Goal: Information Seeking & Learning: Learn about a topic

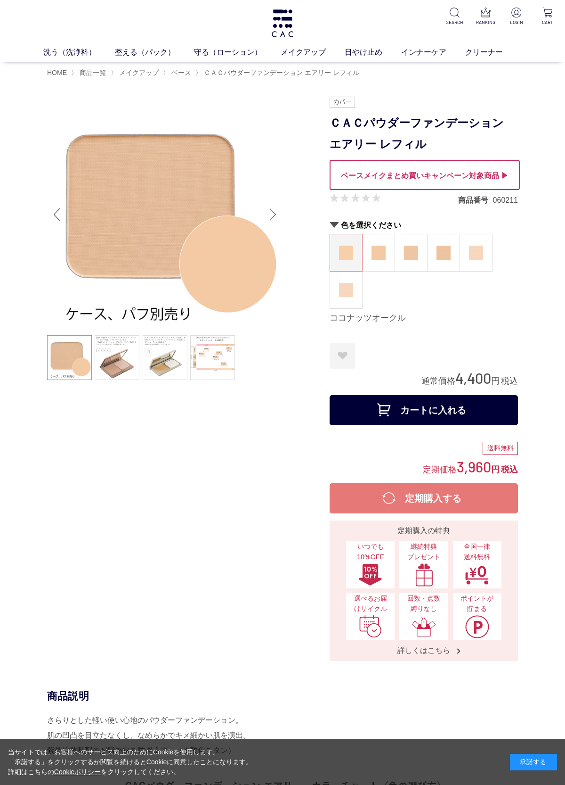
click at [118, 361] on link at bounding box center [117, 357] width 45 height 45
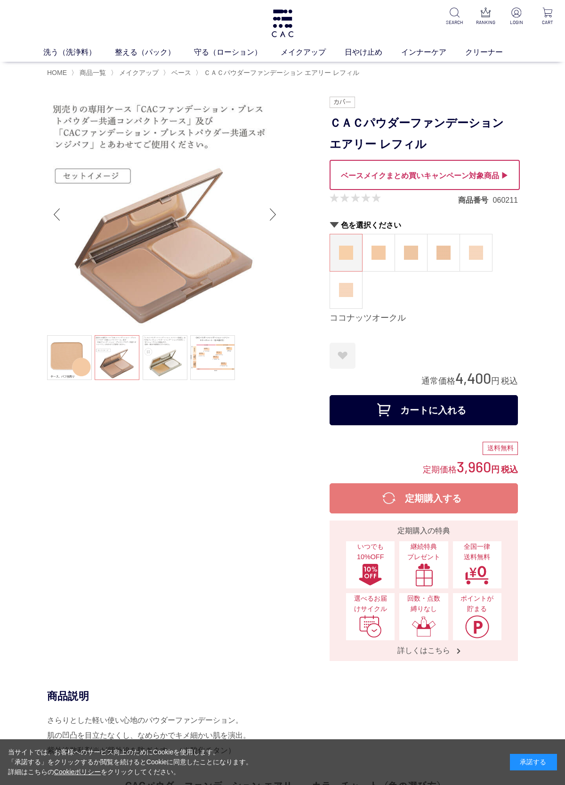
click at [183, 358] on link at bounding box center [165, 357] width 45 height 45
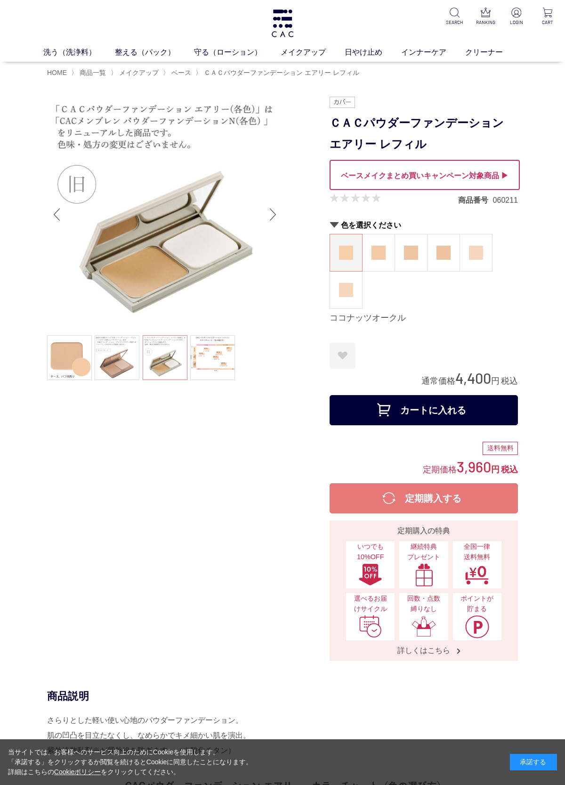
click at [219, 350] on link at bounding box center [212, 357] width 45 height 45
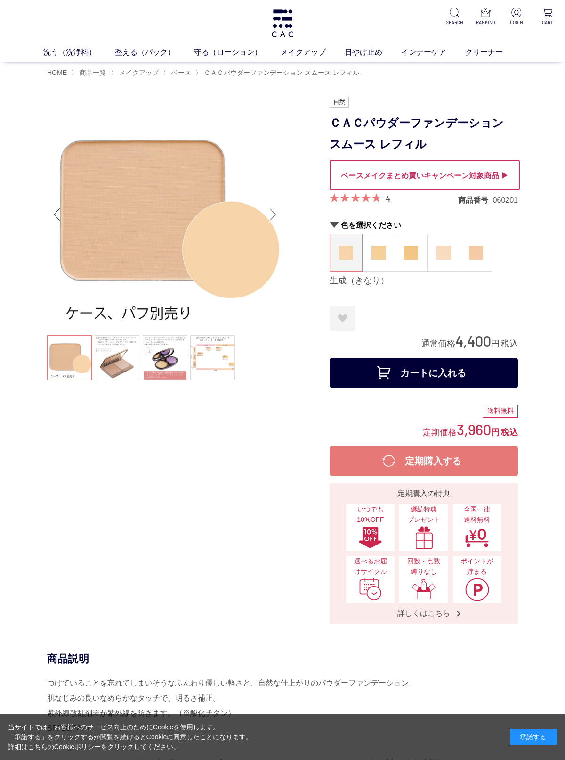
click at [176, 362] on link at bounding box center [165, 357] width 45 height 45
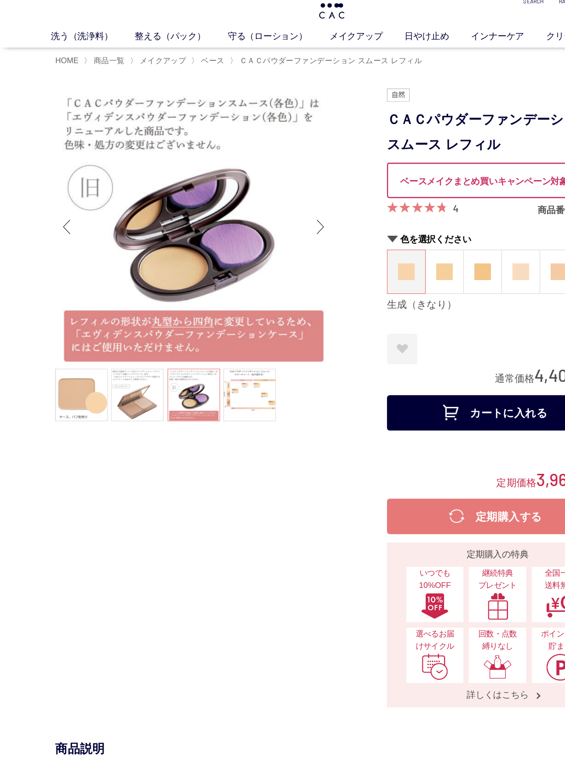
click at [120, 347] on link at bounding box center [117, 357] width 45 height 45
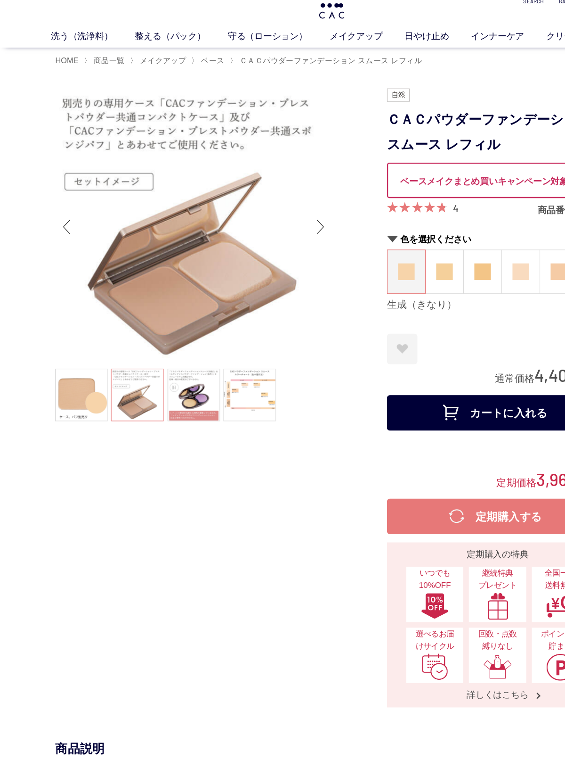
click at [83, 335] on link at bounding box center [69, 357] width 45 height 45
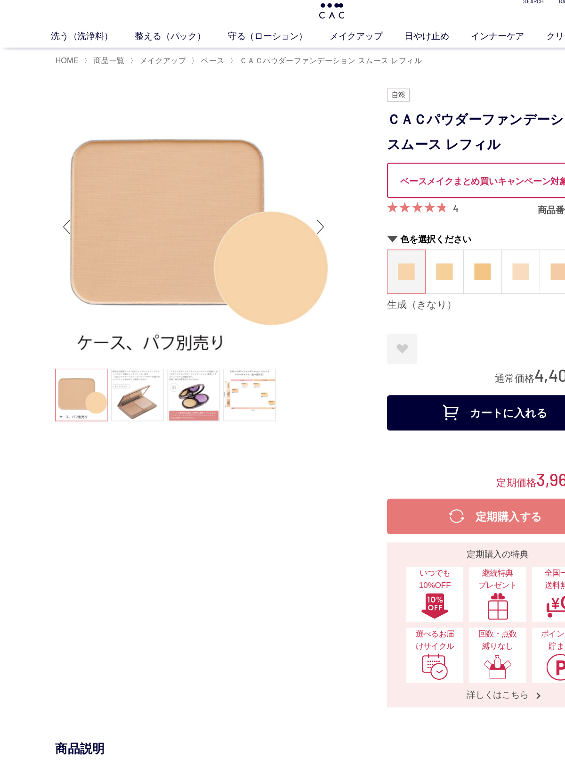
click at [217, 346] on link at bounding box center [212, 357] width 45 height 45
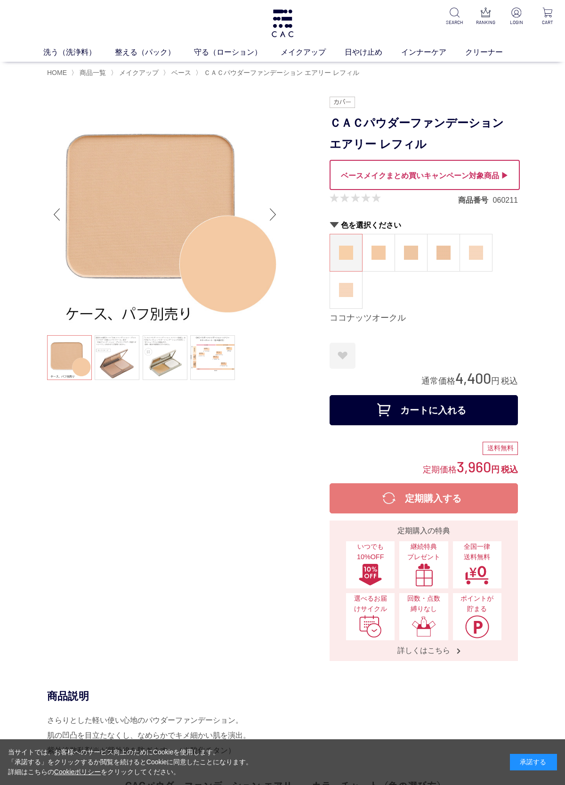
click at [61, 70] on span "HOME" at bounding box center [57, 73] width 20 height 8
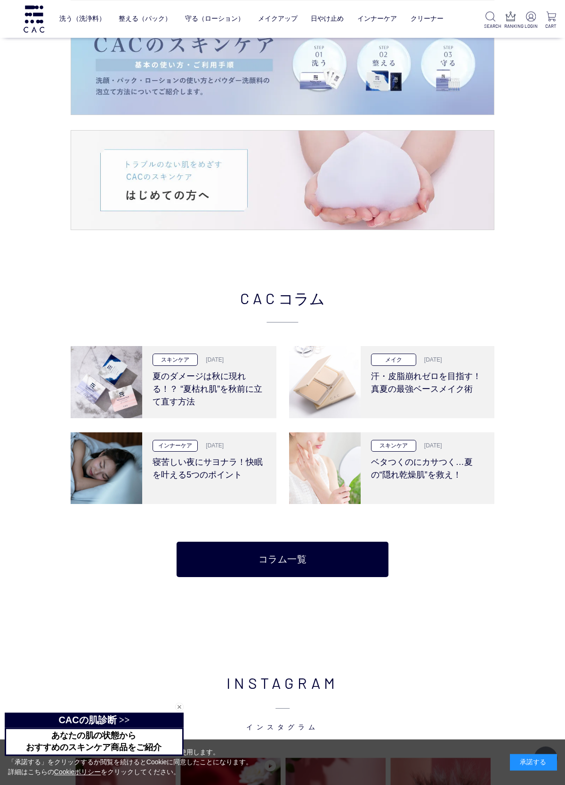
scroll to position [1576, 0]
click at [459, 391] on h3 "汗・皮脂崩れゼロを目指す！真夏の最強ベースメイク術" at bounding box center [428, 381] width 114 height 30
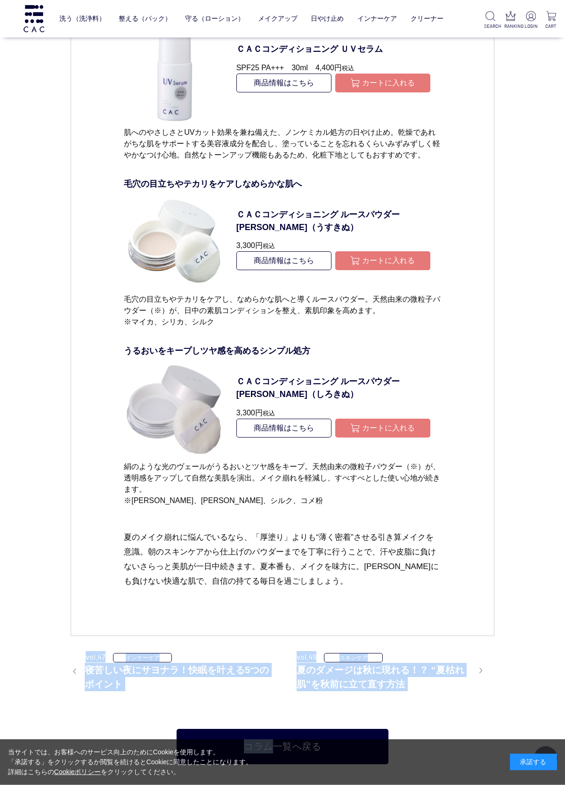
scroll to position [4816, 0]
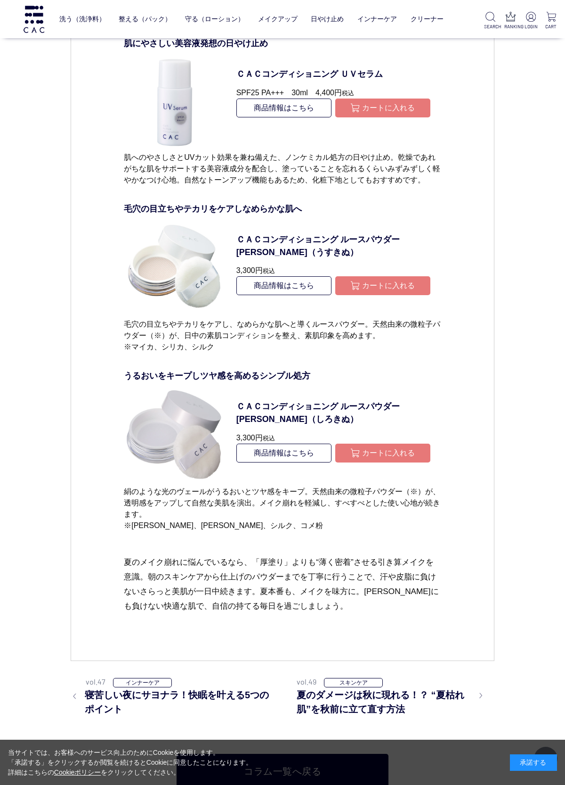
scroll to position [4815, 0]
click at [184, 387] on img at bounding box center [175, 434] width 102 height 102
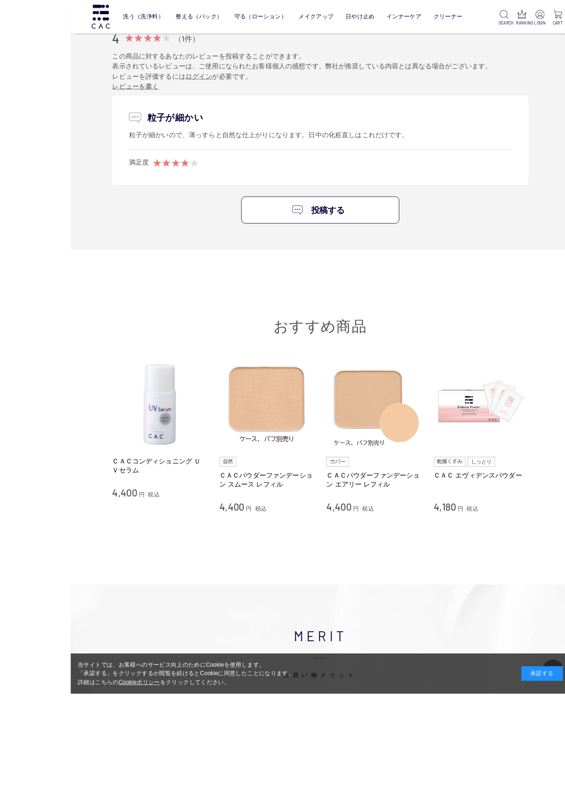
scroll to position [1913, 0]
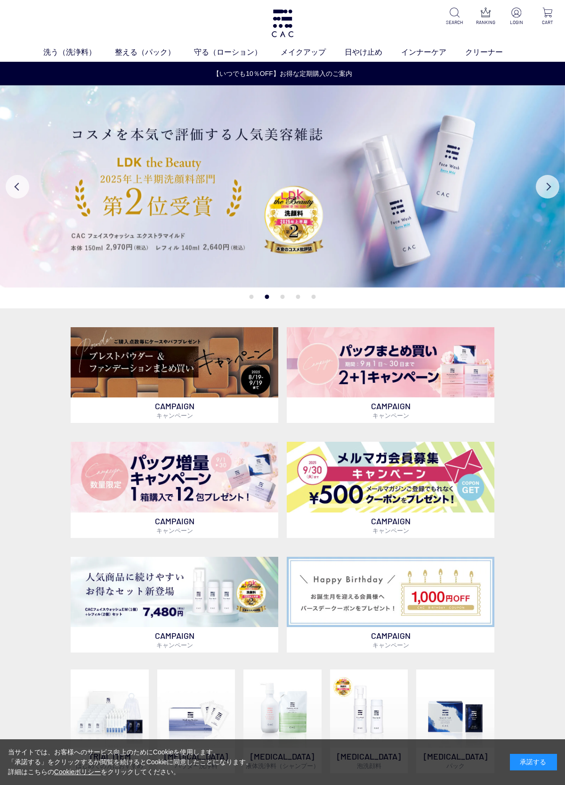
click at [221, 69] on link "ベース" at bounding box center [219, 70] width 20 height 8
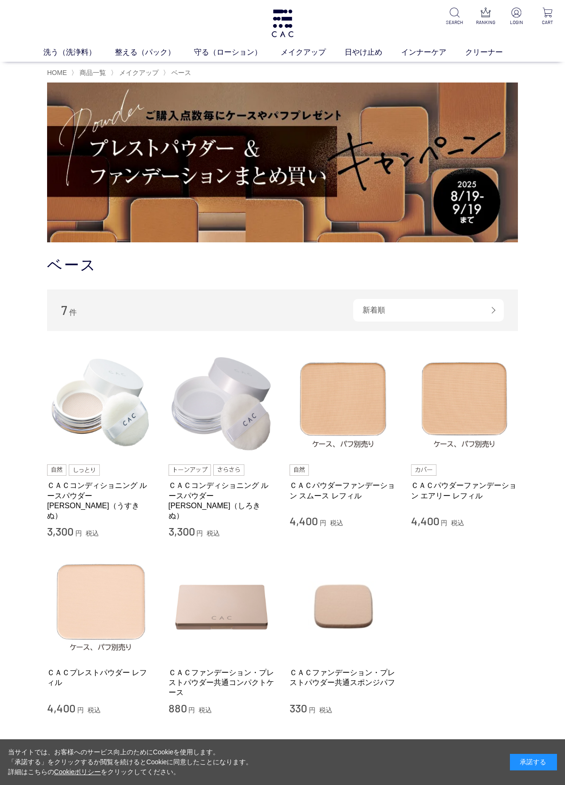
click at [107, 441] on img at bounding box center [100, 403] width 107 height 107
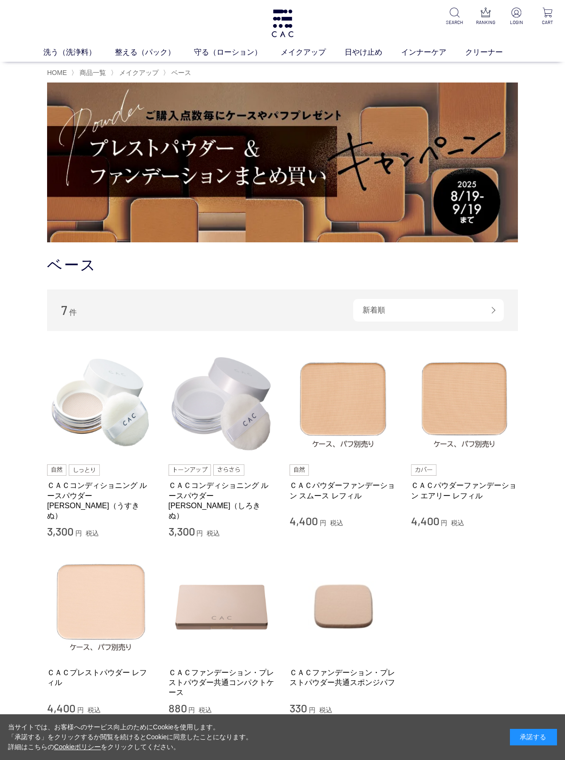
scroll to position [12, 0]
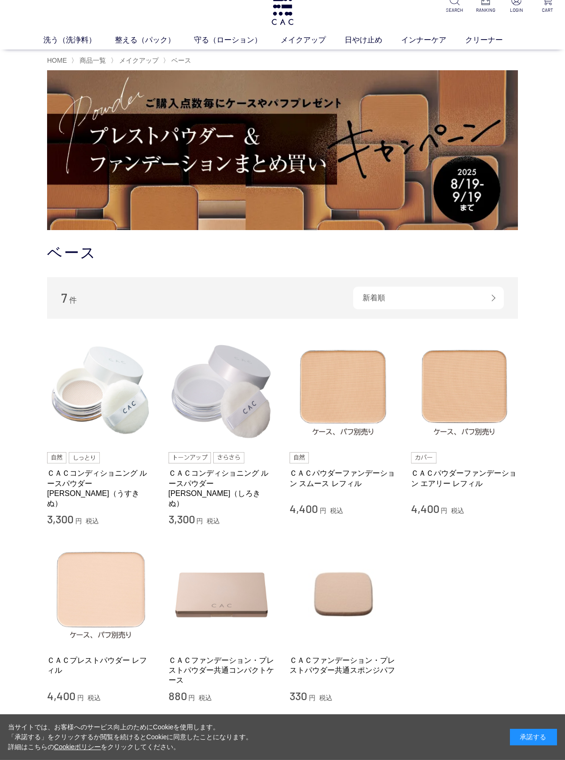
click at [235, 399] on img at bounding box center [222, 390] width 107 height 107
click at [107, 400] on img at bounding box center [100, 390] width 107 height 107
click at [238, 412] on img at bounding box center [222, 390] width 107 height 107
click at [111, 407] on img at bounding box center [100, 390] width 107 height 107
click at [226, 406] on img at bounding box center [222, 390] width 107 height 107
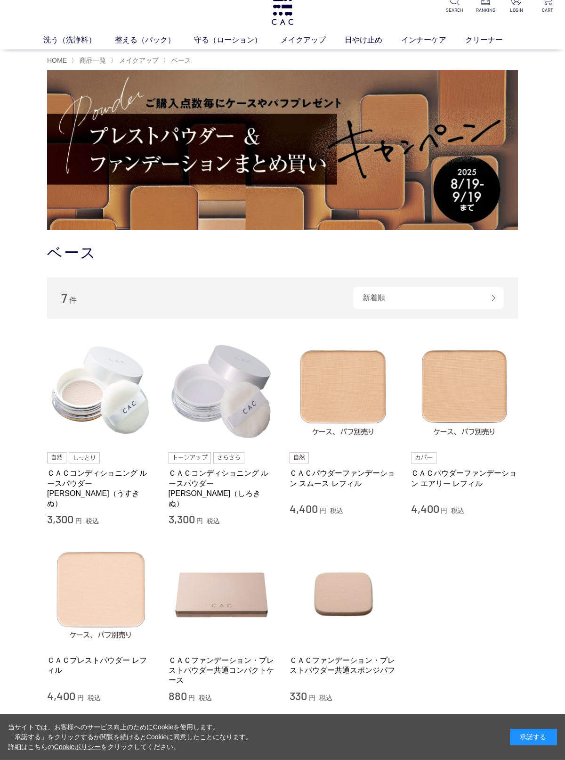
click at [106, 385] on img at bounding box center [100, 390] width 107 height 107
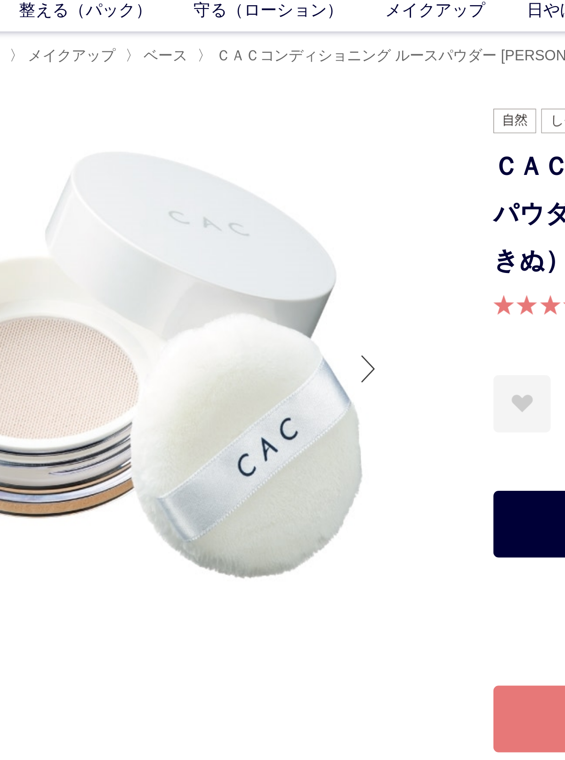
click at [264, 196] on div at bounding box center [273, 215] width 19 height 38
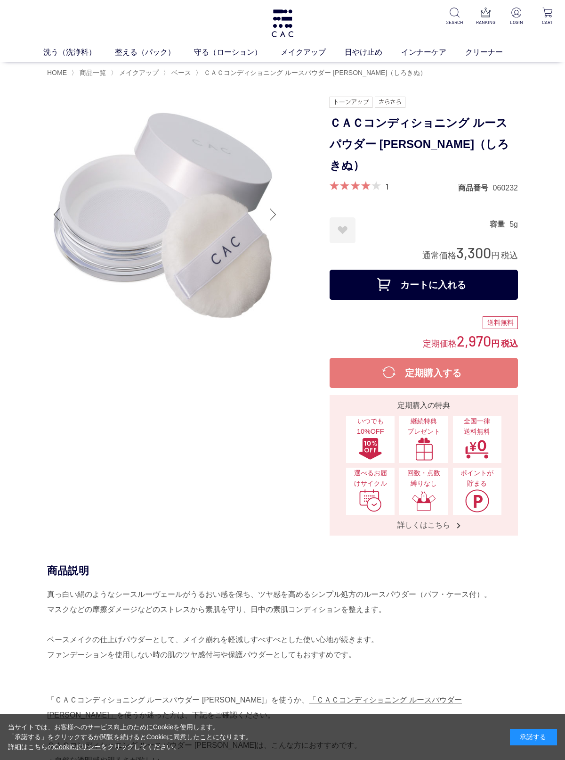
click at [278, 213] on div at bounding box center [273, 215] width 19 height 38
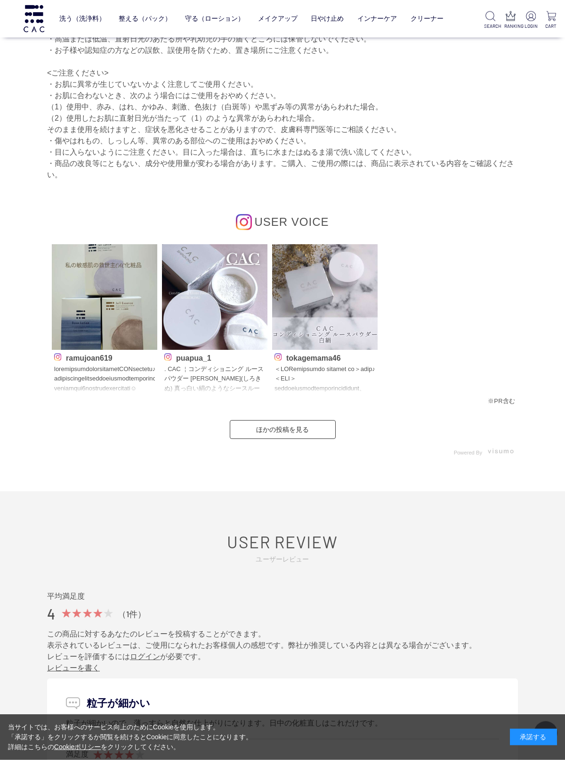
scroll to position [1341, 0]
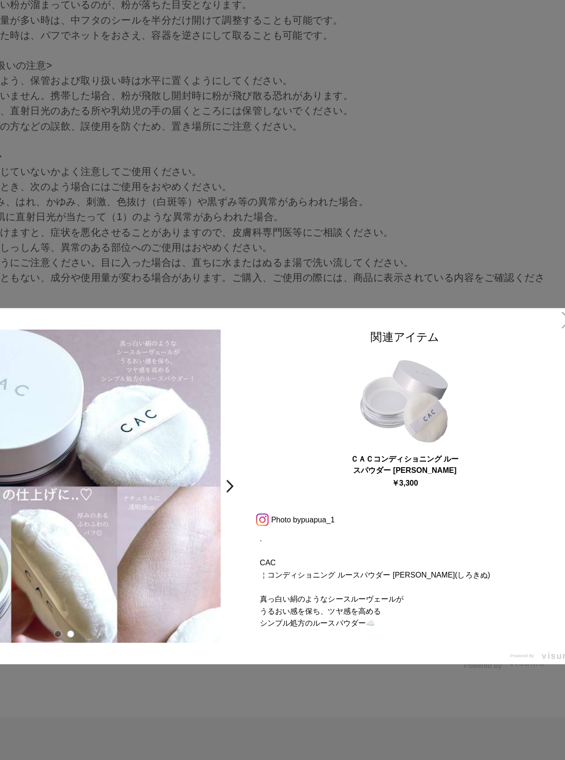
click at [275, 371] on link ">" at bounding box center [281, 379] width 13 height 17
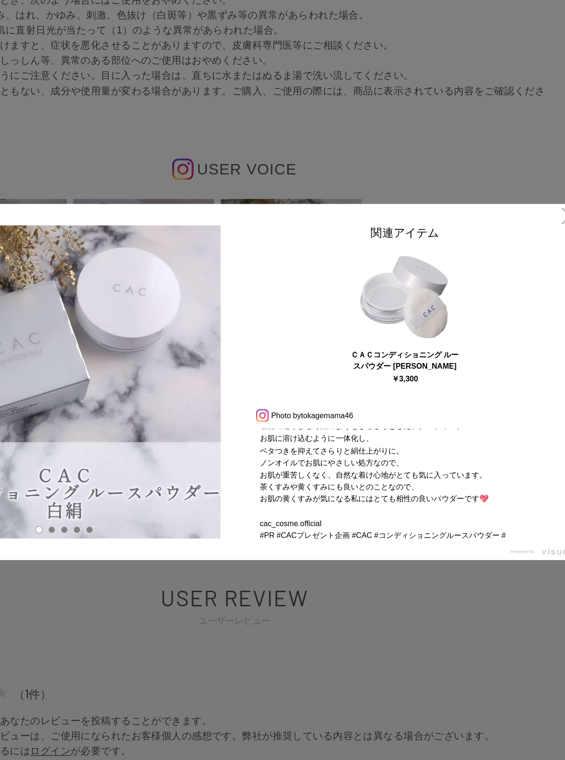
scroll to position [205, 0]
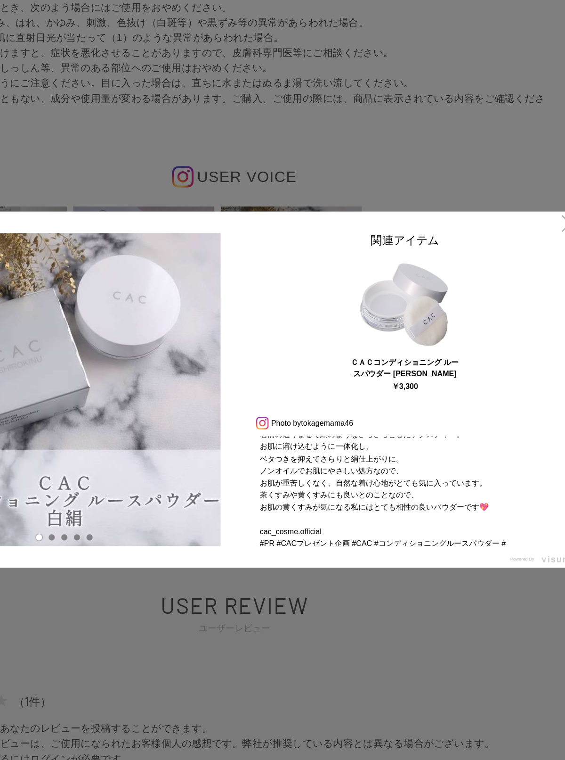
click at [261, 483] on div at bounding box center [282, 380] width 565 height 760
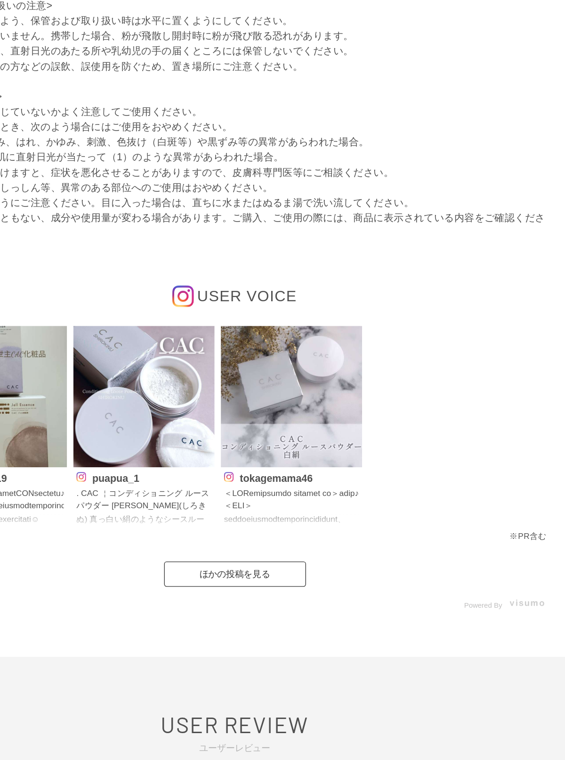
click at [281, 450] on div "使用方法 ベースメイクの仕上げにお使いください。 パフをネットの上から軽く押すようにして適量を含ませ、顔全体にポンポンと抑えるように塗布した後、顔の中心から外…" at bounding box center [282, 176] width 471 height 911
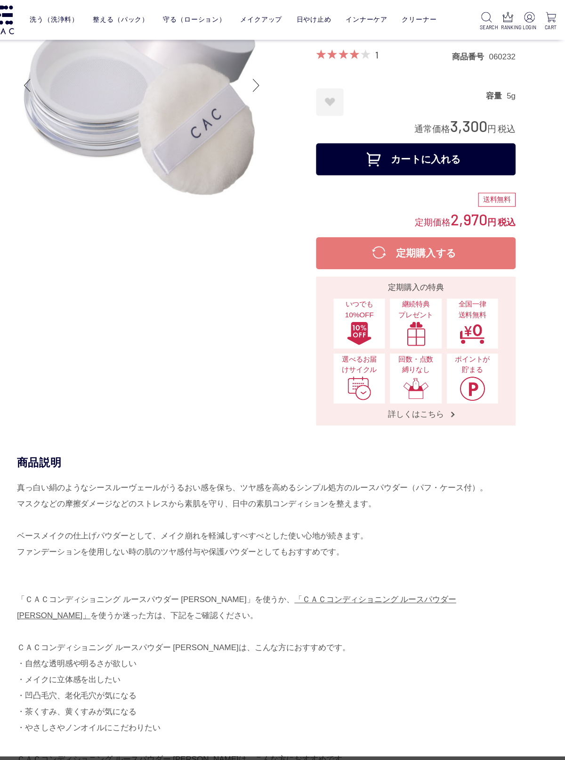
scroll to position [13, 0]
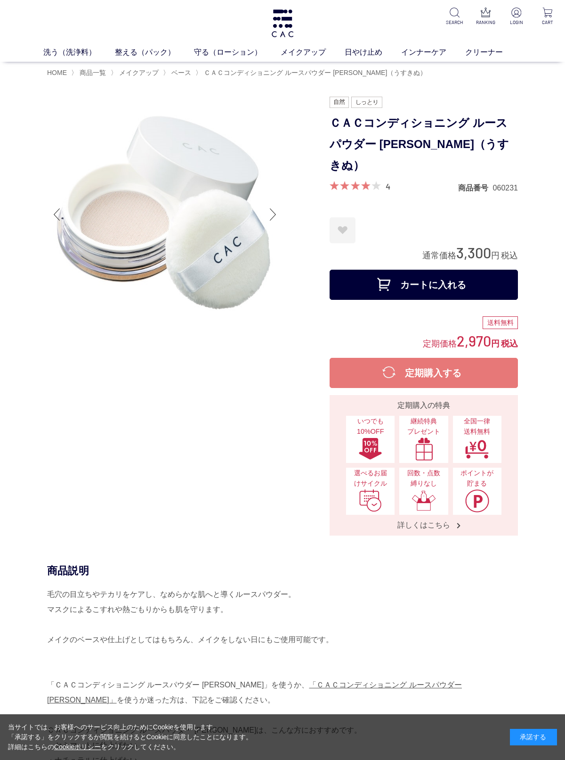
click at [283, 214] on div at bounding box center [188, 316] width 283 height 439
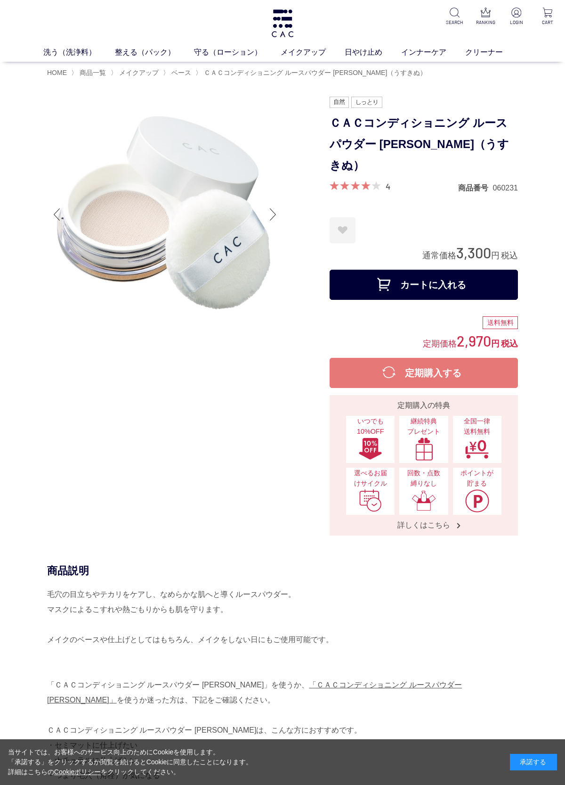
click at [186, 74] on span "ベース" at bounding box center [182, 73] width 20 height 8
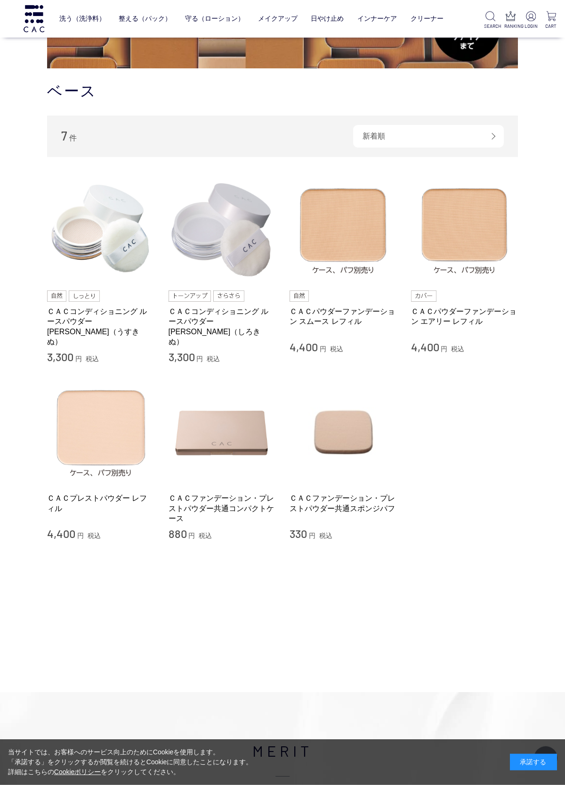
scroll to position [113, 0]
click at [356, 229] on img at bounding box center [343, 228] width 107 height 107
